Goal: Task Accomplishment & Management: Manage account settings

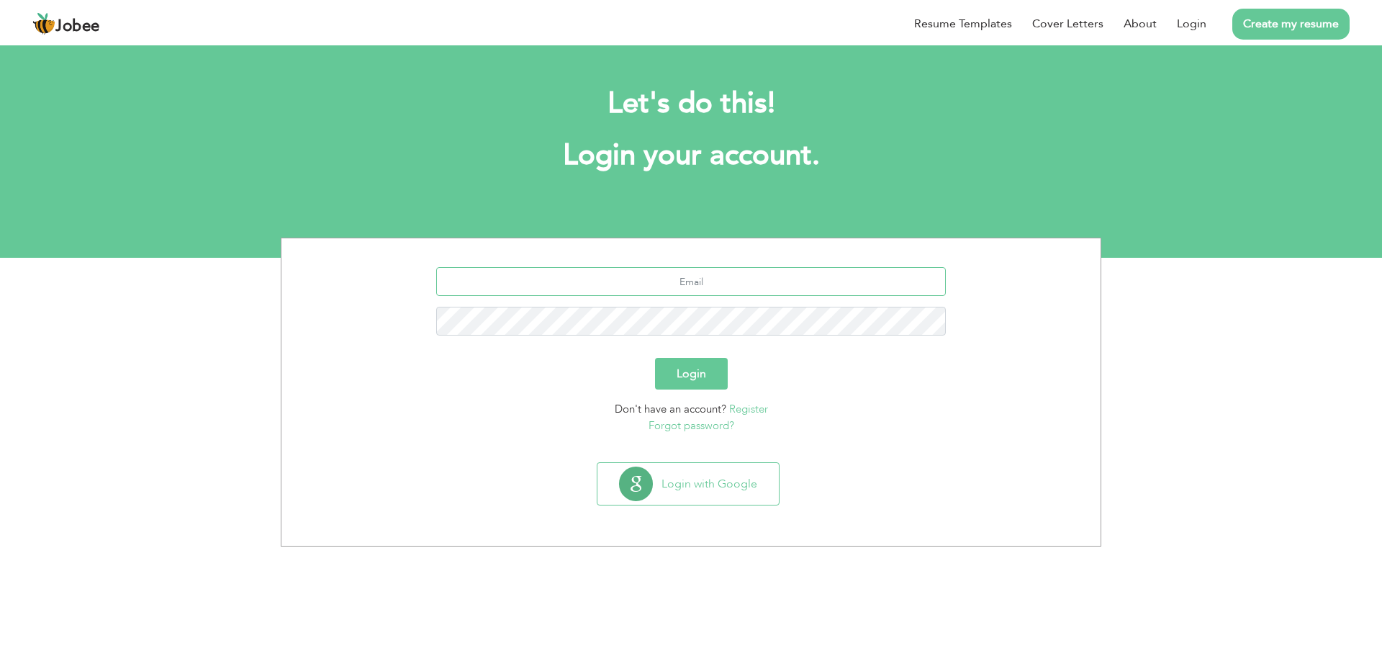
click at [708, 283] on input "text" at bounding box center [691, 281] width 510 height 29
type input "[EMAIL_ADDRESS][DOMAIN_NAME]"
click at [675, 366] on button "Login" at bounding box center [691, 374] width 73 height 32
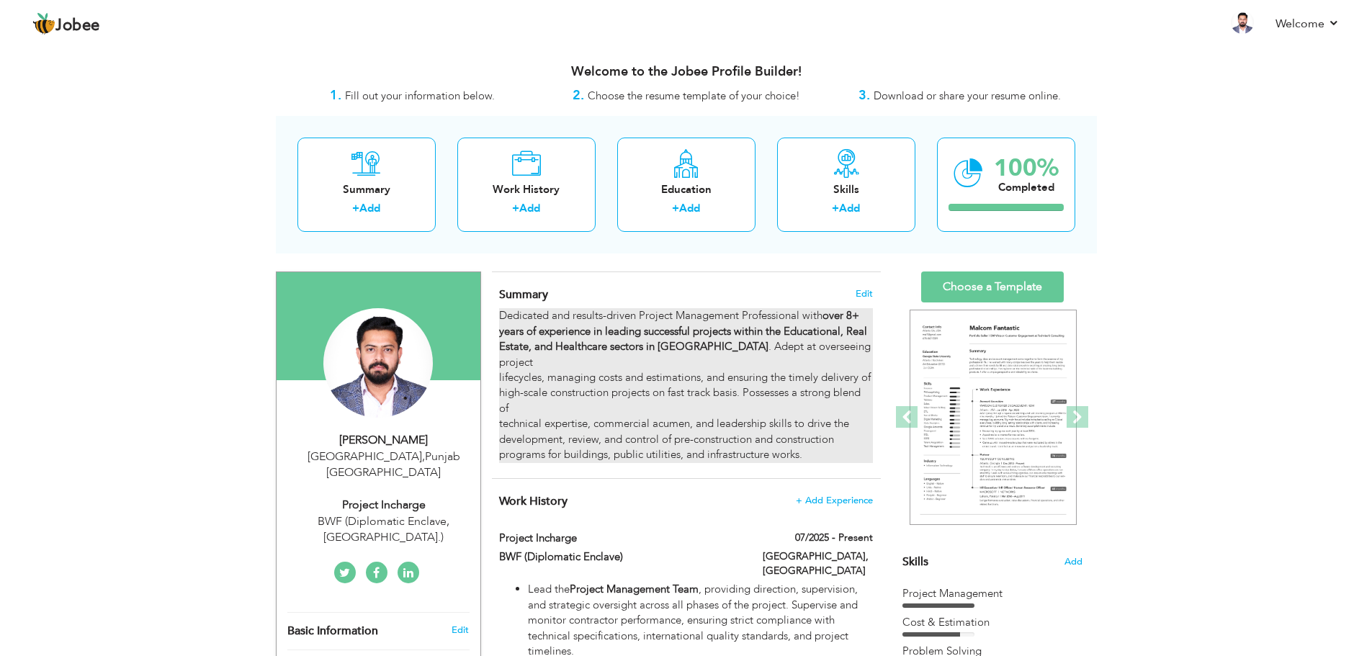
click at [852, 312] on strong "over 8+ years of experience in leading successful projects within the Education…" at bounding box center [683, 330] width 368 height 45
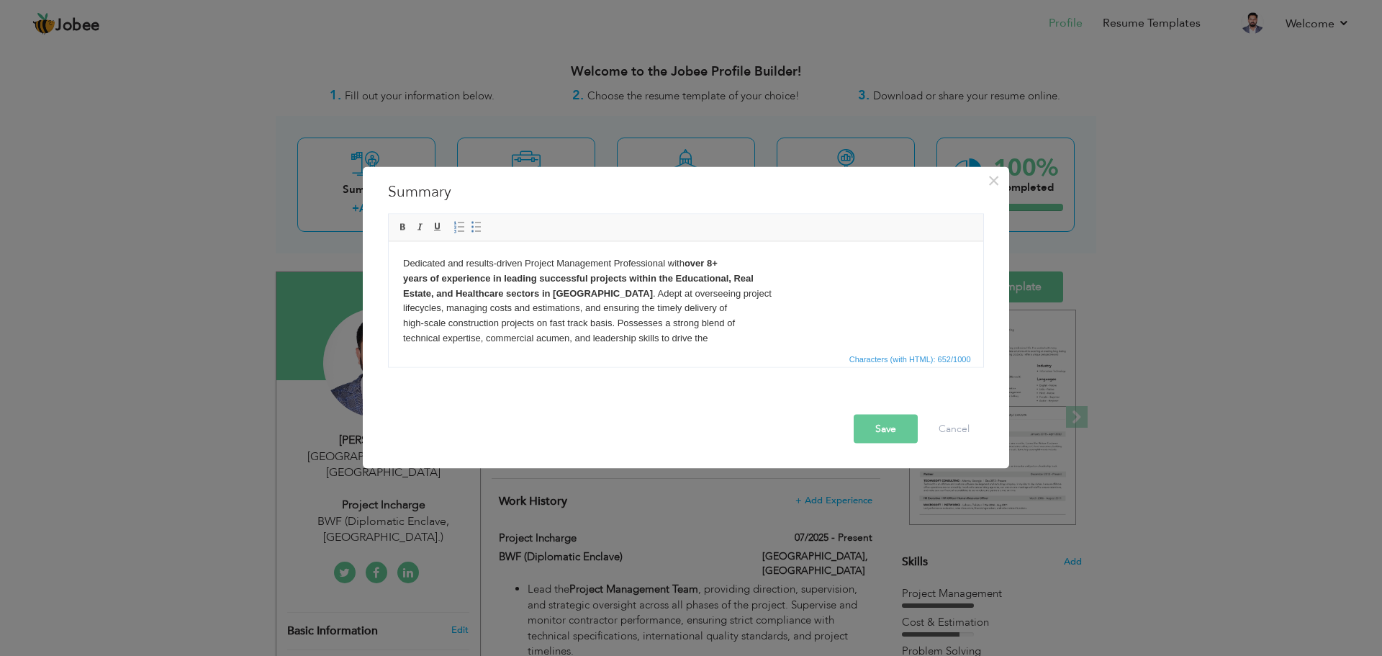
drag, startPoint x: 712, startPoint y: 261, endPoint x: 718, endPoint y: 280, distance: 19.6
click at [714, 264] on strong "over 8+ years of experience in leading successful projects within the Education…" at bounding box center [577, 277] width 351 height 41
click at [886, 430] on button "Save" at bounding box center [886, 428] width 64 height 29
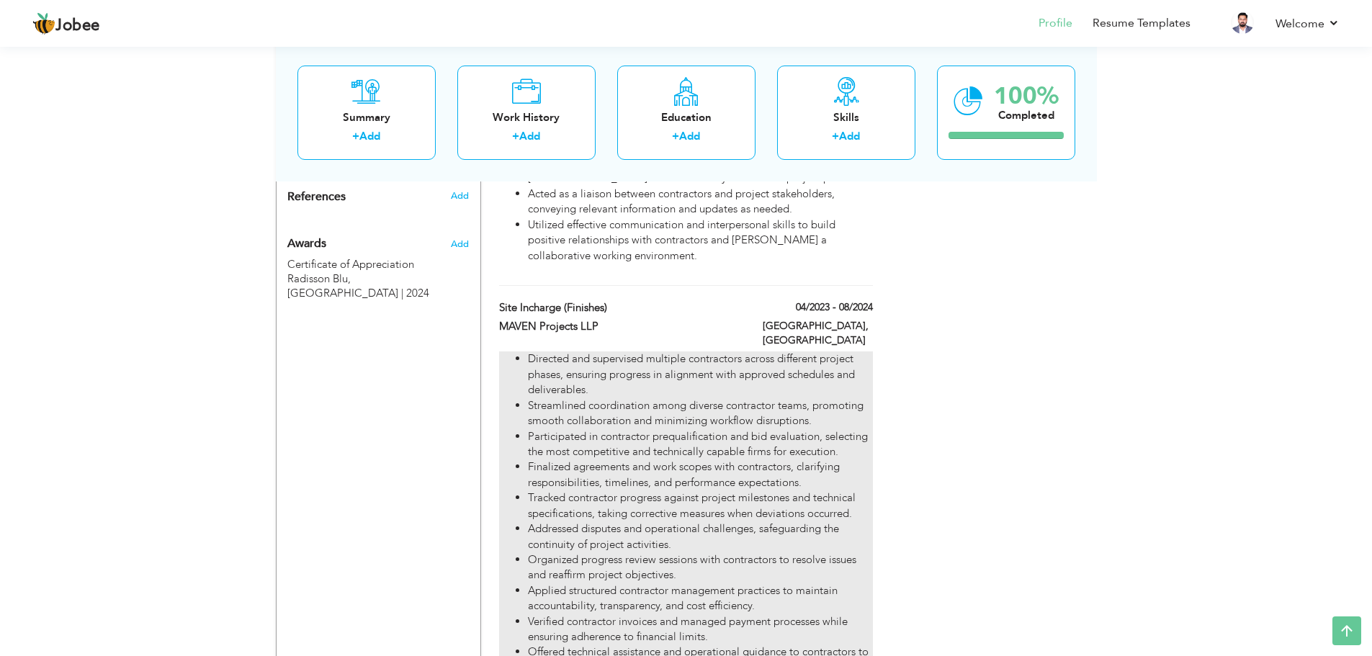
scroll to position [1368, 0]
